Goal: Task Accomplishment & Management: Manage account settings

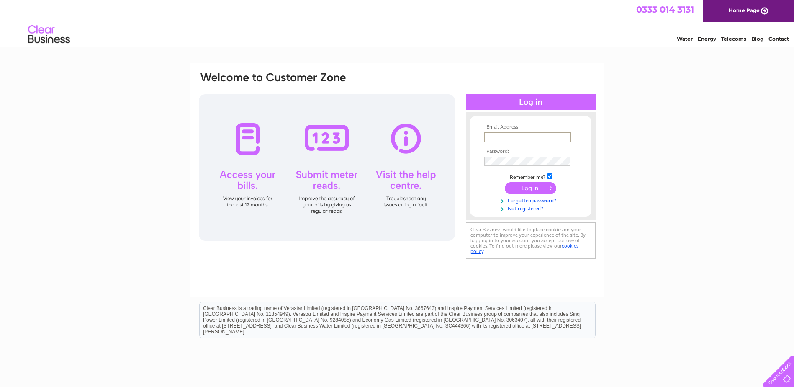
click at [507, 138] on input "text" at bounding box center [527, 137] width 87 height 10
click at [531, 140] on input "text" at bounding box center [527, 137] width 87 height 10
type input "martin@robertwadecars.co.uk"
click at [565, 211] on div "Email Address: martin@robertwadecars.co.uk Password:" at bounding box center [531, 166] width 130 height 108
click at [536, 188] on input "submit" at bounding box center [531, 187] width 52 height 12
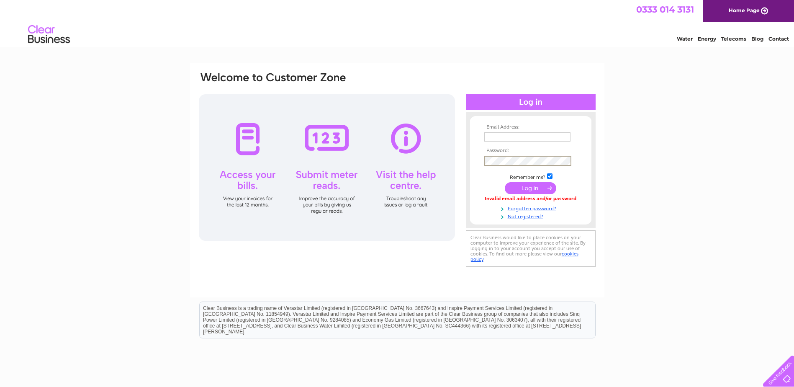
type input "[PERSON_NAME][EMAIL_ADDRESS][DOMAIN_NAME]"
click at [533, 189] on input "submit" at bounding box center [531, 188] width 52 height 12
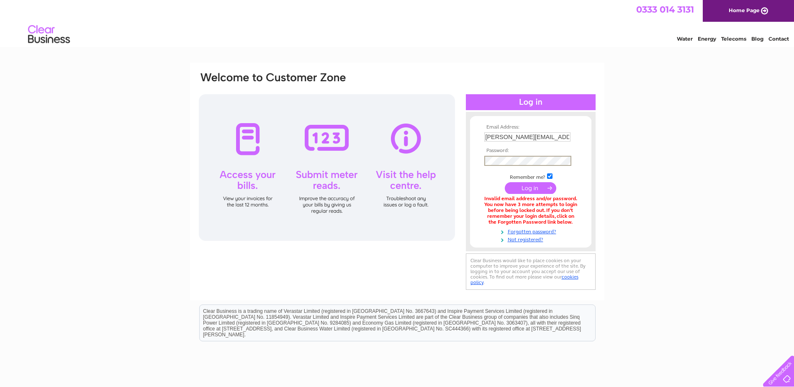
click at [505, 182] on input "submit" at bounding box center [531, 188] width 52 height 12
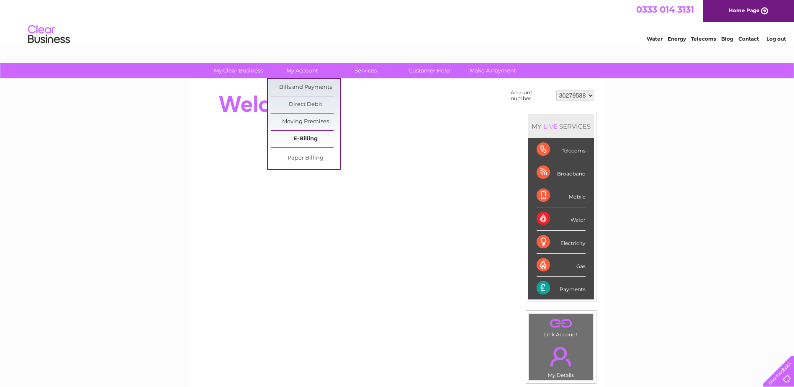
click at [294, 133] on link "E-Billing" at bounding box center [305, 139] width 69 height 17
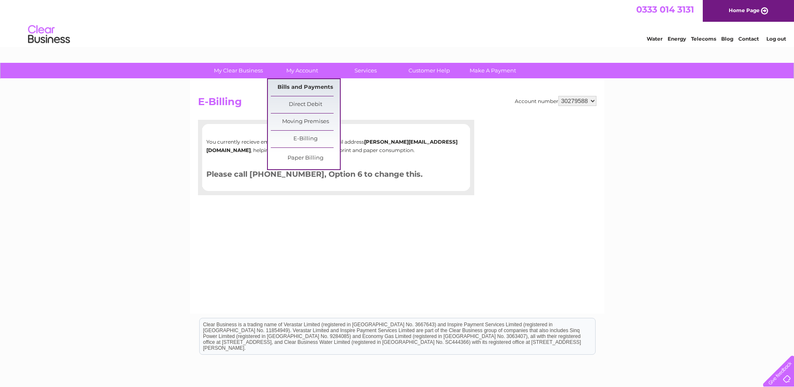
click at [302, 85] on link "Bills and Payments" at bounding box center [305, 87] width 69 height 17
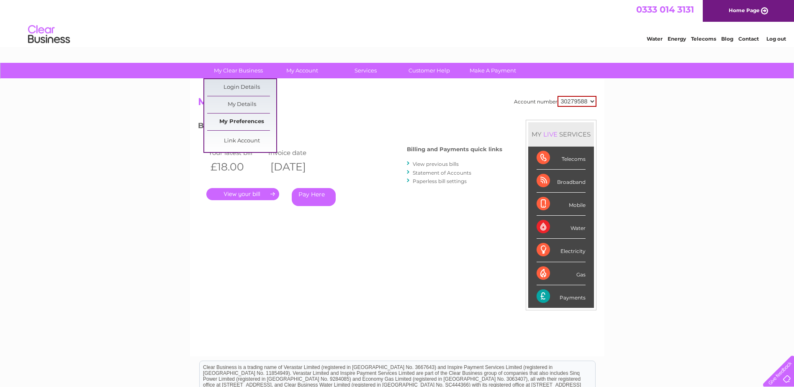
click at [236, 121] on link "My Preferences" at bounding box center [241, 121] width 69 height 17
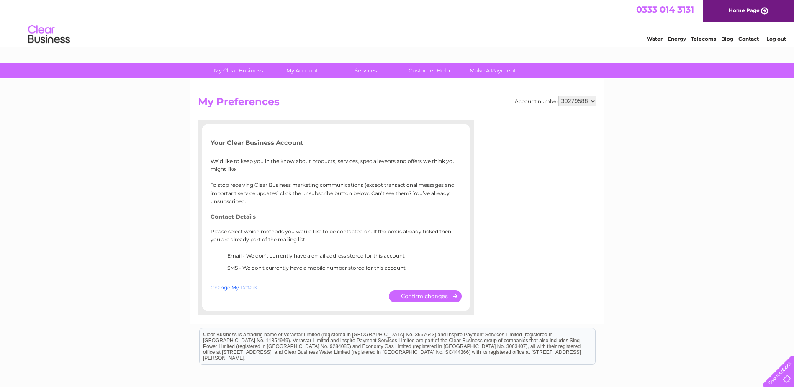
click at [234, 286] on link "Change My Details" at bounding box center [234, 287] width 47 height 6
